Goal: Transaction & Acquisition: Purchase product/service

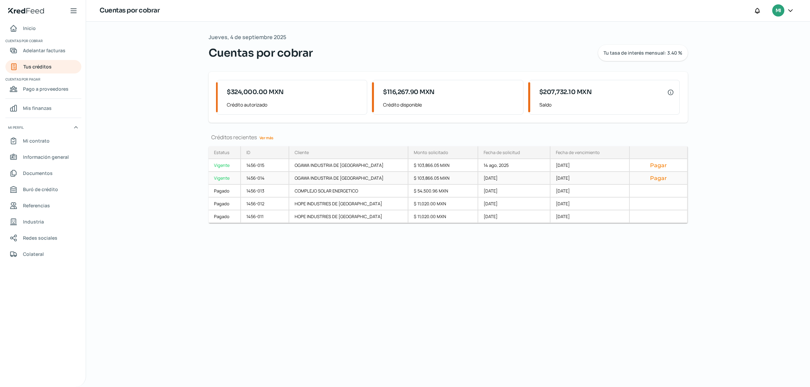
click at [660, 181] on button "Pagar" at bounding box center [658, 178] width 47 height 7
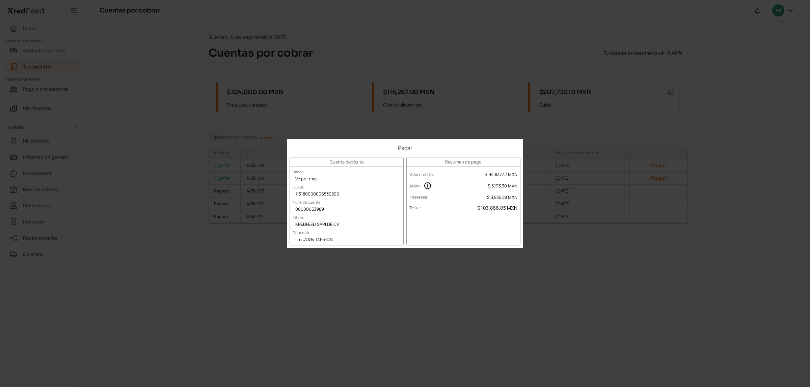
click at [530, 290] on div "Pagar Cuenta depósito Banco Ve por mas CLABE 113180000006539890 Núm. de cuenta …" at bounding box center [405, 193] width 810 height 387
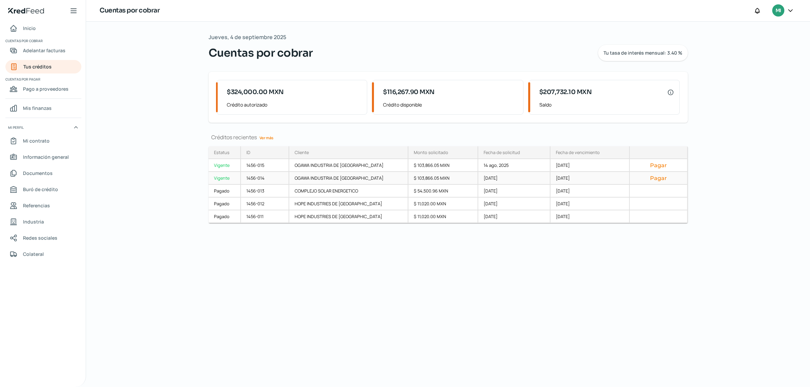
click at [663, 181] on button "Pagar" at bounding box center [658, 178] width 47 height 7
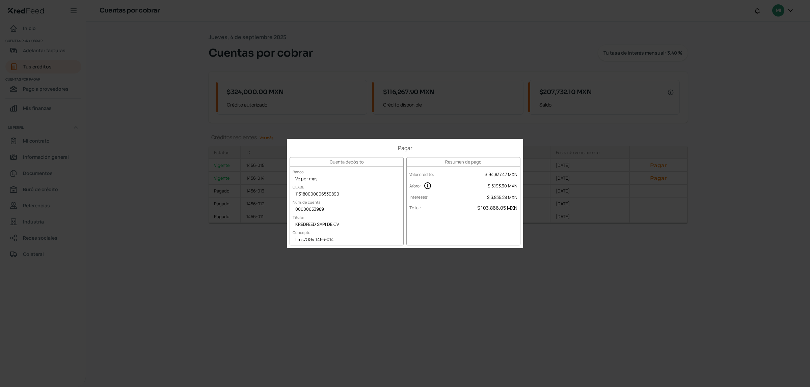
click at [220, 268] on div "Pagar Cuenta depósito Banco Ve por mas CLABE 113180000006539890 Núm. de cuenta …" at bounding box center [405, 193] width 810 height 387
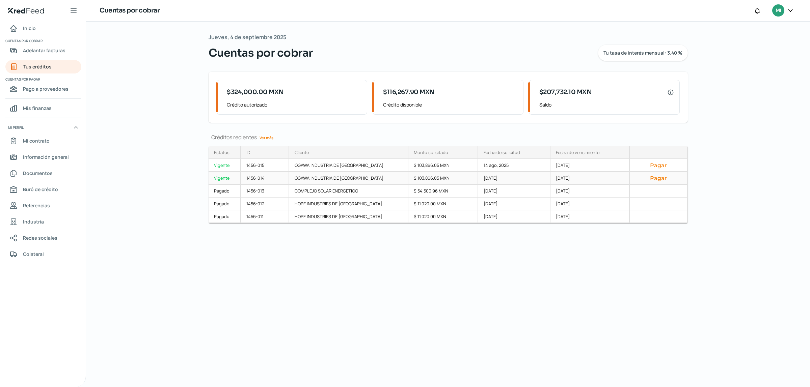
click at [660, 180] on button "Pagar" at bounding box center [658, 178] width 47 height 7
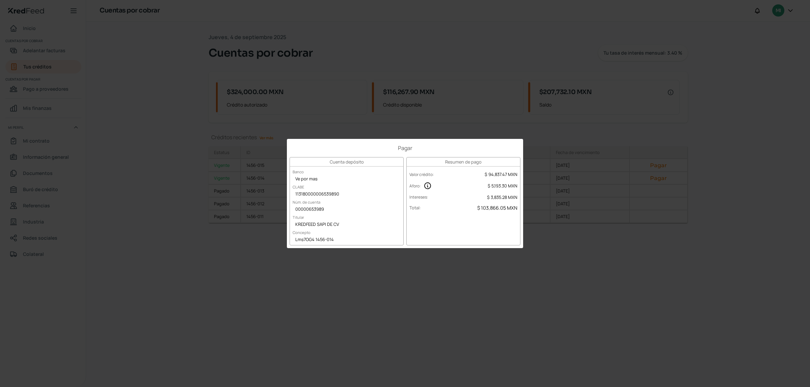
click at [529, 266] on div "Pagar Cuenta depósito Banco Ve por mas CLABE 113180000006539890 Núm. de cuenta …" at bounding box center [405, 193] width 810 height 387
